Goal: Communication & Community: Answer question/provide support

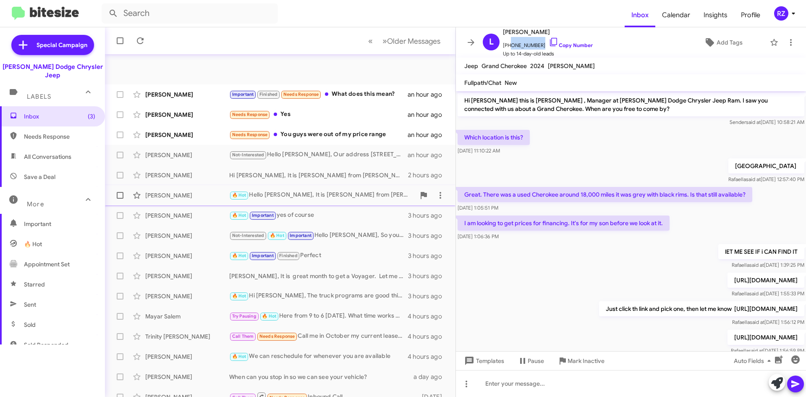
scroll to position [94, 0]
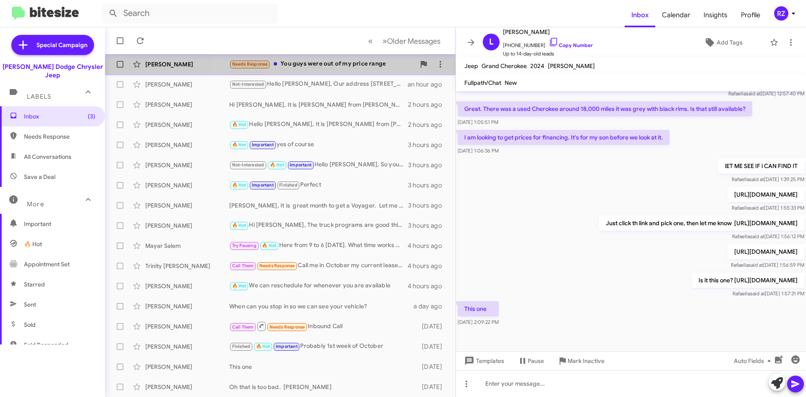
click at [314, 69] on div "Needs Response You guys were out of my price range" at bounding box center [322, 64] width 186 height 10
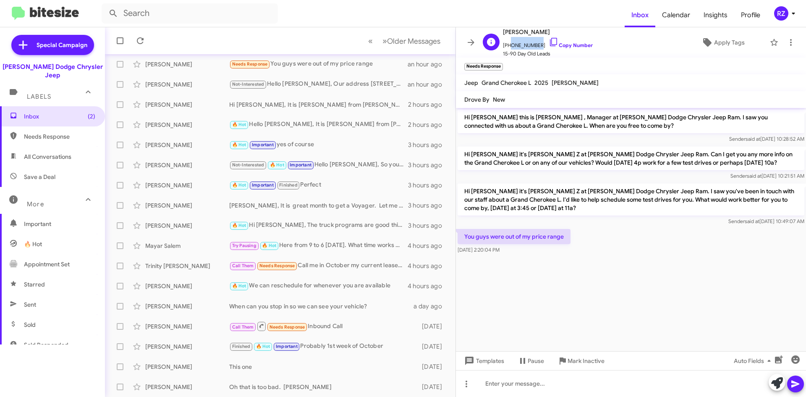
drag, startPoint x: 531, startPoint y: 46, endPoint x: 508, endPoint y: 48, distance: 23.6
click at [508, 48] on span "[PHONE_NUMBER] Copy Number" at bounding box center [548, 43] width 90 height 13
copy span "9739861111"
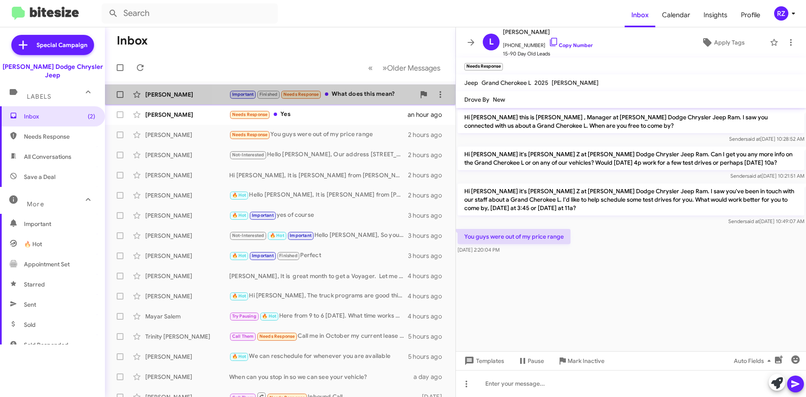
click at [340, 95] on div "Important Finished Needs Response What does this mean?" at bounding box center [322, 94] width 186 height 10
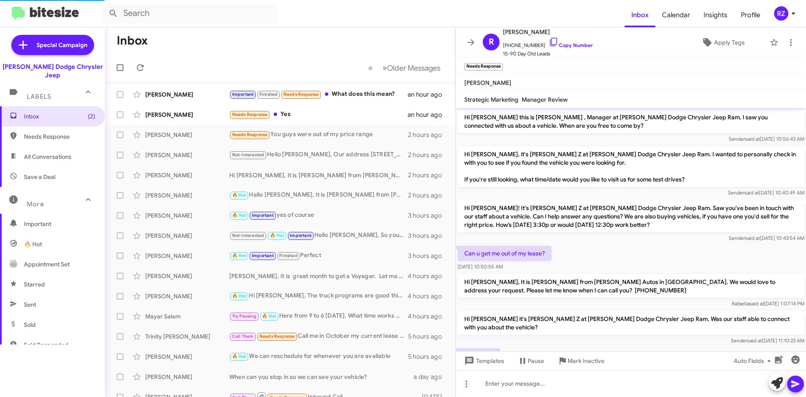
scroll to position [357, 0]
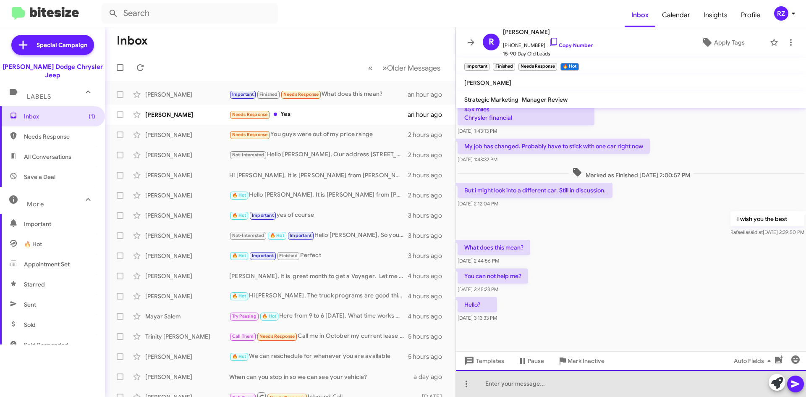
click at [514, 382] on div at bounding box center [631, 383] width 350 height 27
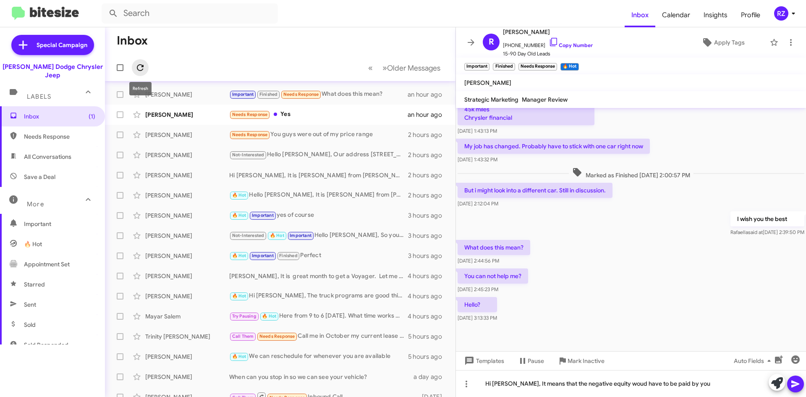
scroll to position [42, 0]
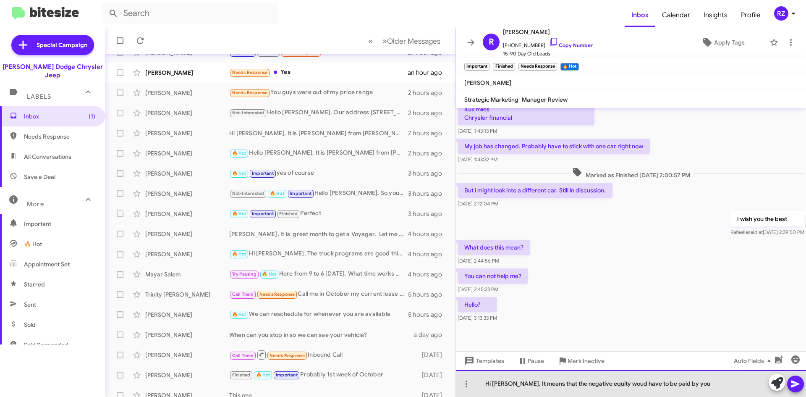
drag, startPoint x: 138, startPoint y: 68, endPoint x: 615, endPoint y: 382, distance: 571.6
click at [615, 382] on div "Hi [PERSON_NAME], It means that the negative equity woud have to be paid by you" at bounding box center [631, 383] width 350 height 27
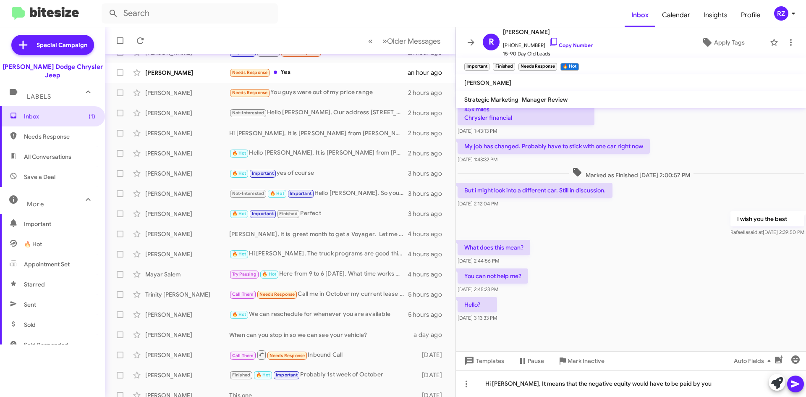
click at [800, 384] on button at bounding box center [795, 383] width 17 height 17
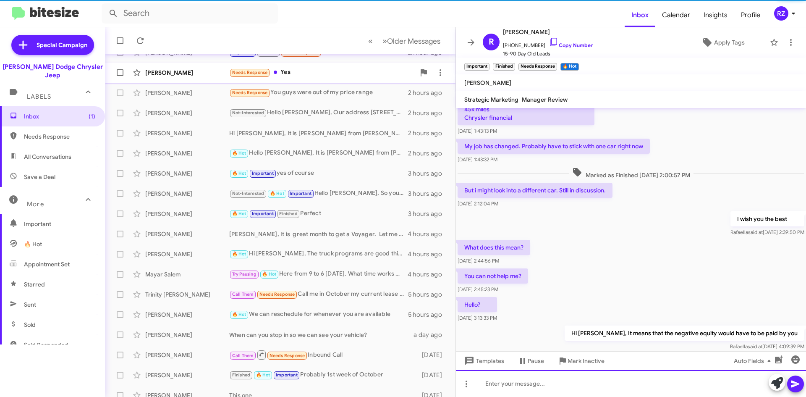
scroll to position [0, 0]
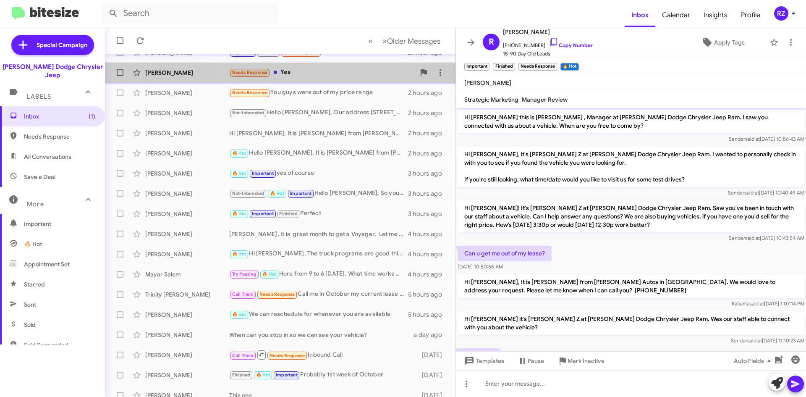
click at [319, 75] on div "Needs Response Yes" at bounding box center [322, 73] width 186 height 10
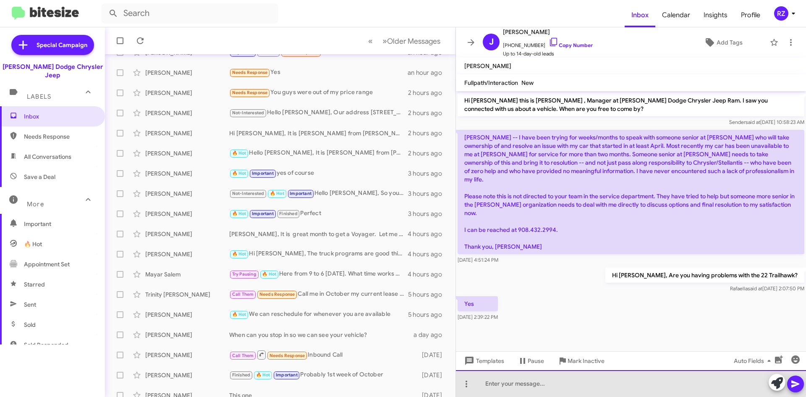
click at [503, 379] on div at bounding box center [631, 383] width 350 height 27
click at [523, 384] on div "I will speak to y manager" at bounding box center [631, 383] width 350 height 27
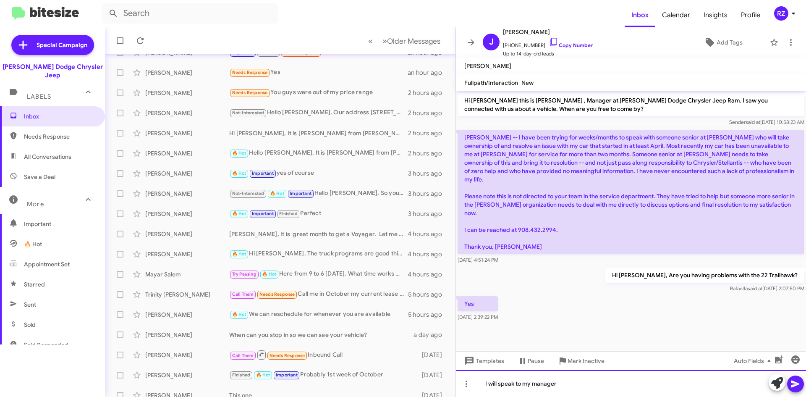
click at [571, 384] on div "I will speak to my manager" at bounding box center [631, 383] width 350 height 27
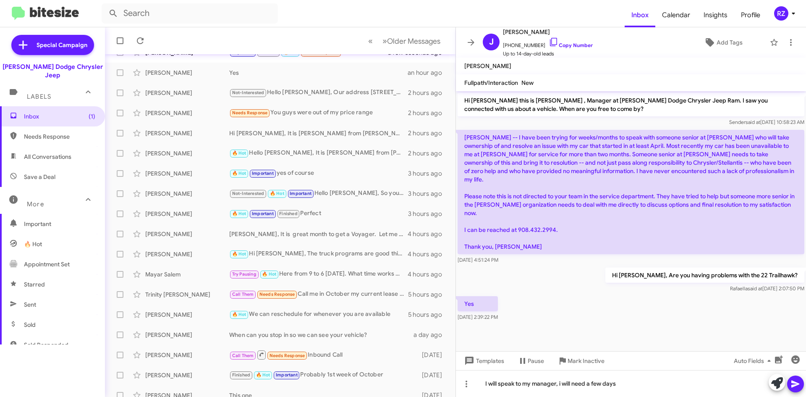
click at [797, 384] on icon at bounding box center [795, 383] width 8 height 7
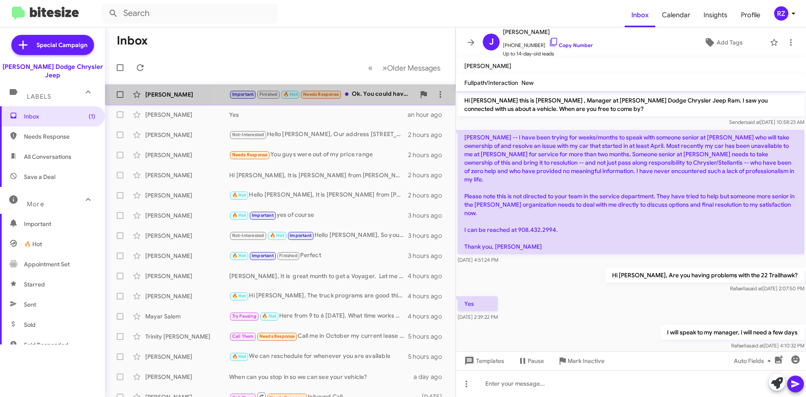
click at [371, 96] on div "Important Finished 🔥 Hot Needs Response Ok. You could have said that over wish …" at bounding box center [322, 94] width 186 height 10
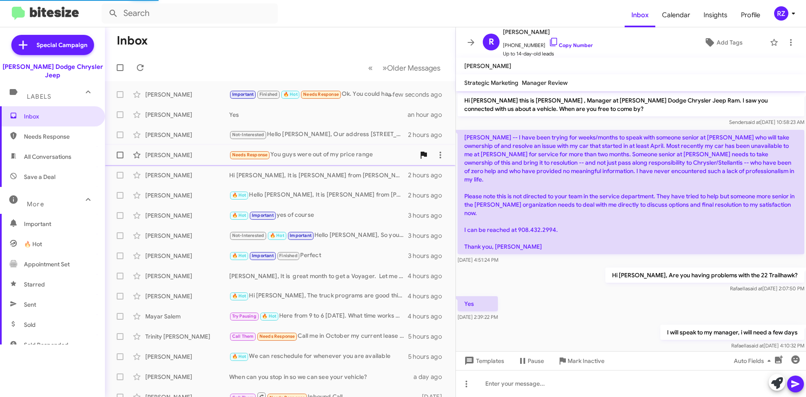
scroll to position [402, 0]
